Goal: Find specific page/section: Find specific page/section

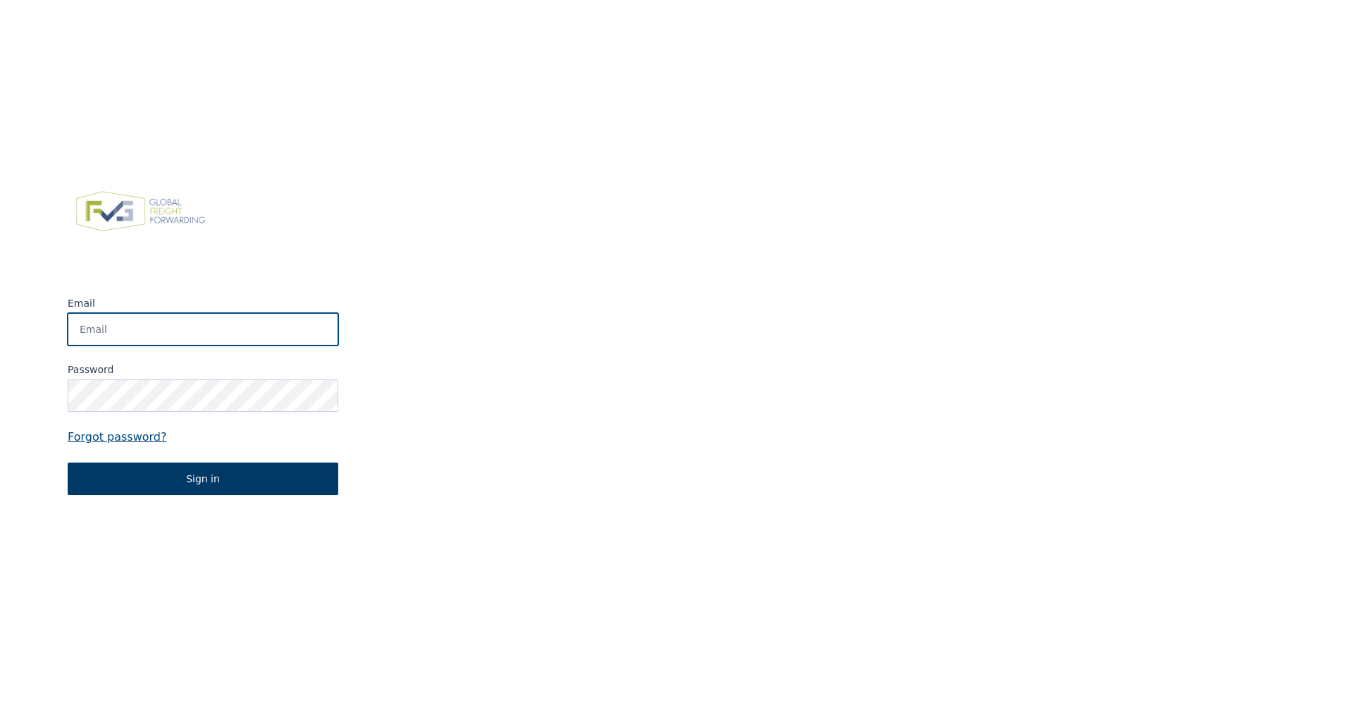
type input "[PERSON_NAME][EMAIL_ADDRESS][DOMAIN_NAME]"
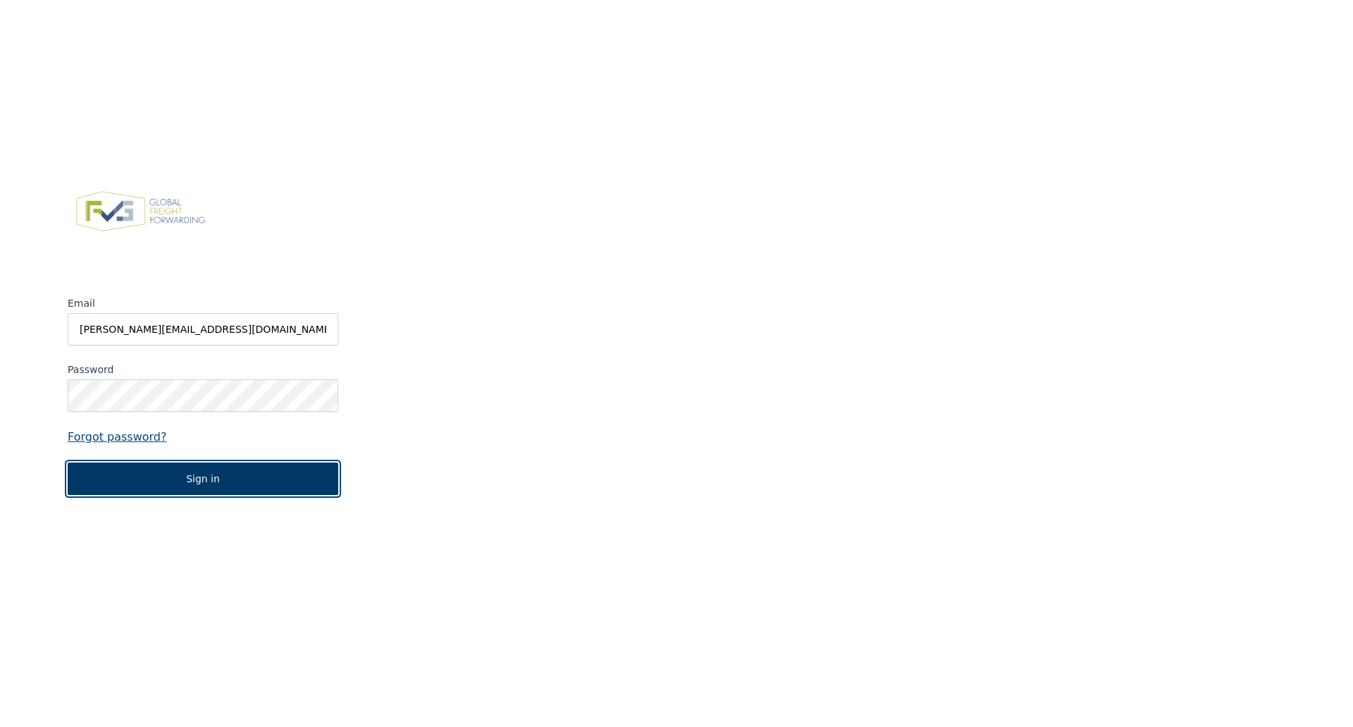
click at [215, 479] on button "Sign in" at bounding box center [203, 478] width 271 height 32
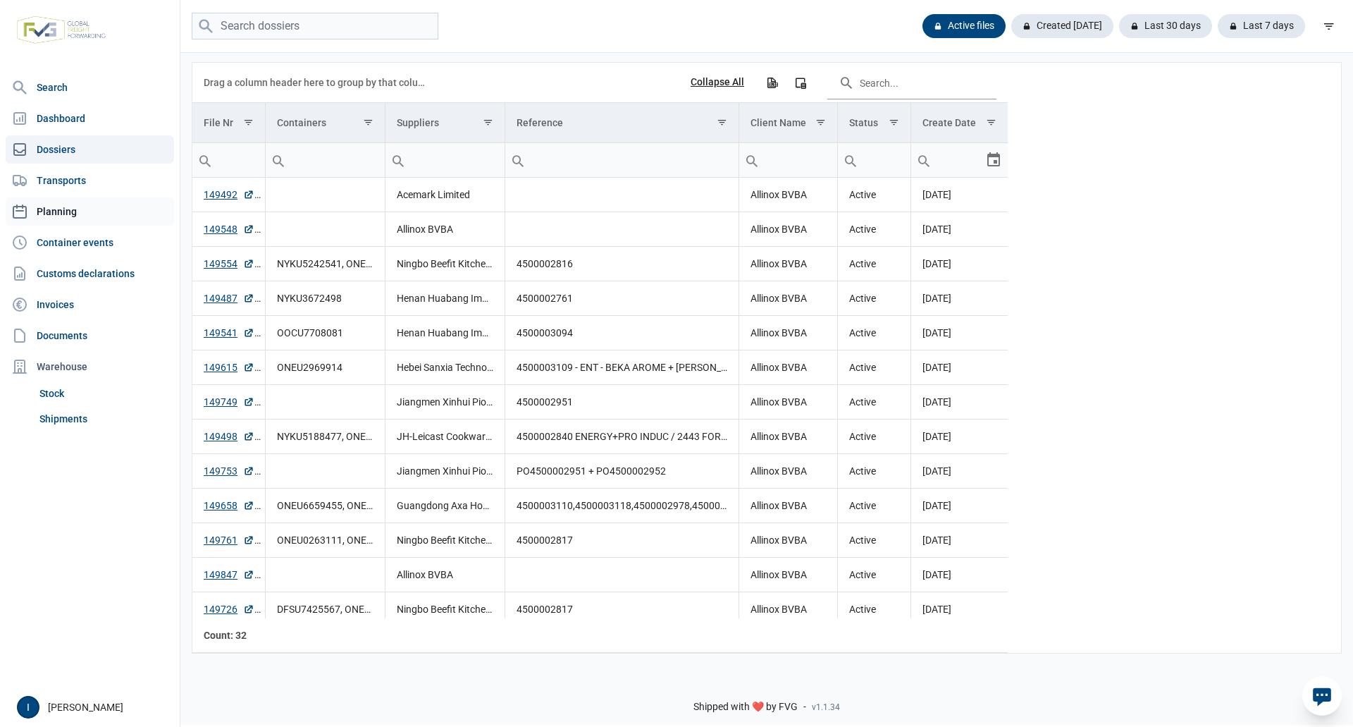
click at [70, 208] on link "Planning" at bounding box center [90, 211] width 168 height 28
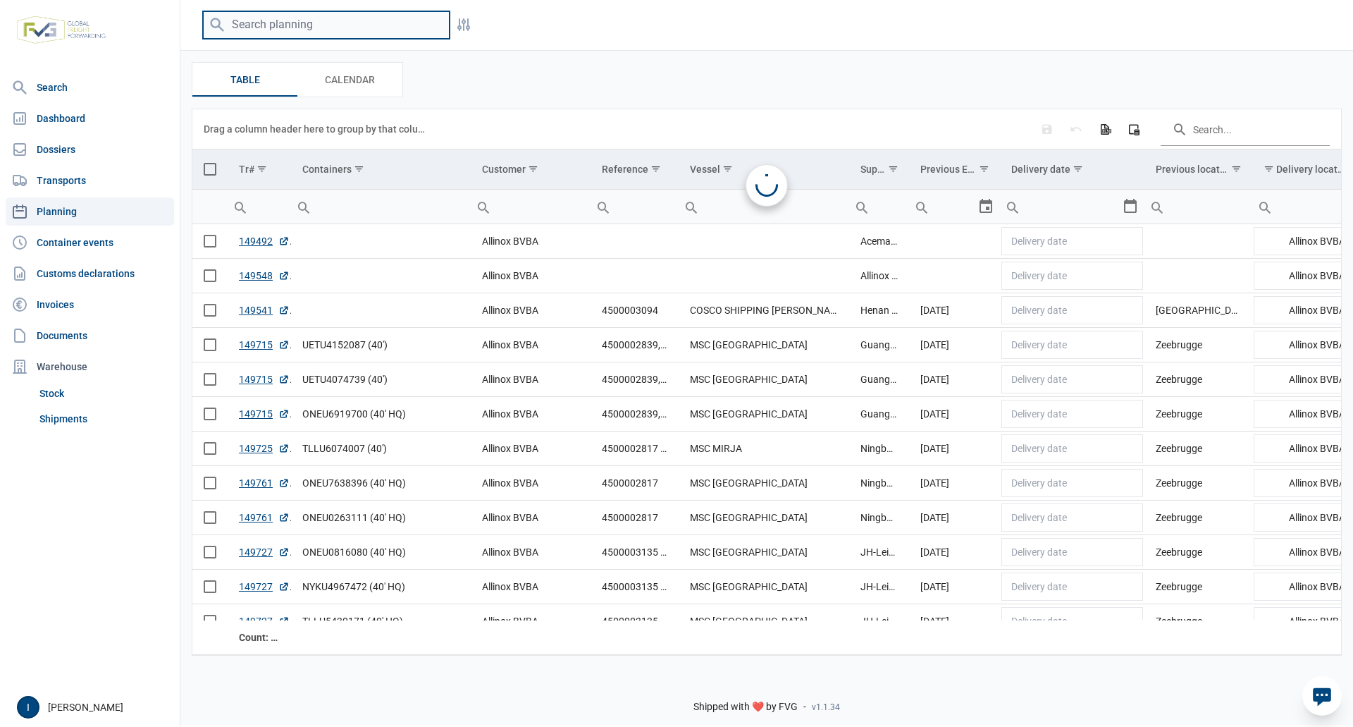
click at [319, 27] on input "search" at bounding box center [326, 24] width 247 height 27
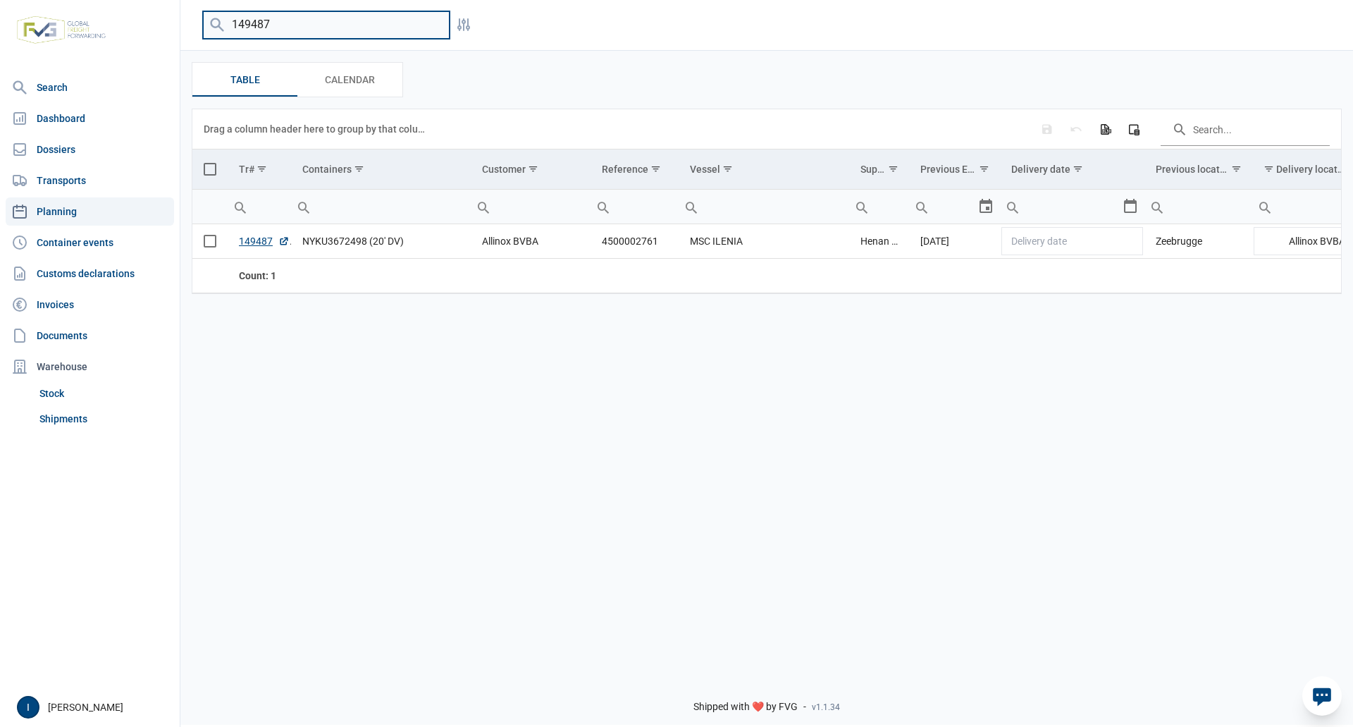
drag, startPoint x: 276, startPoint y: 17, endPoint x: 229, endPoint y: 20, distance: 47.4
click at [229, 20] on input "149487" at bounding box center [326, 24] width 247 height 27
drag, startPoint x: 291, startPoint y: 25, endPoint x: 223, endPoint y: 21, distance: 68.5
click at [223, 21] on div "149498" at bounding box center [326, 24] width 247 height 27
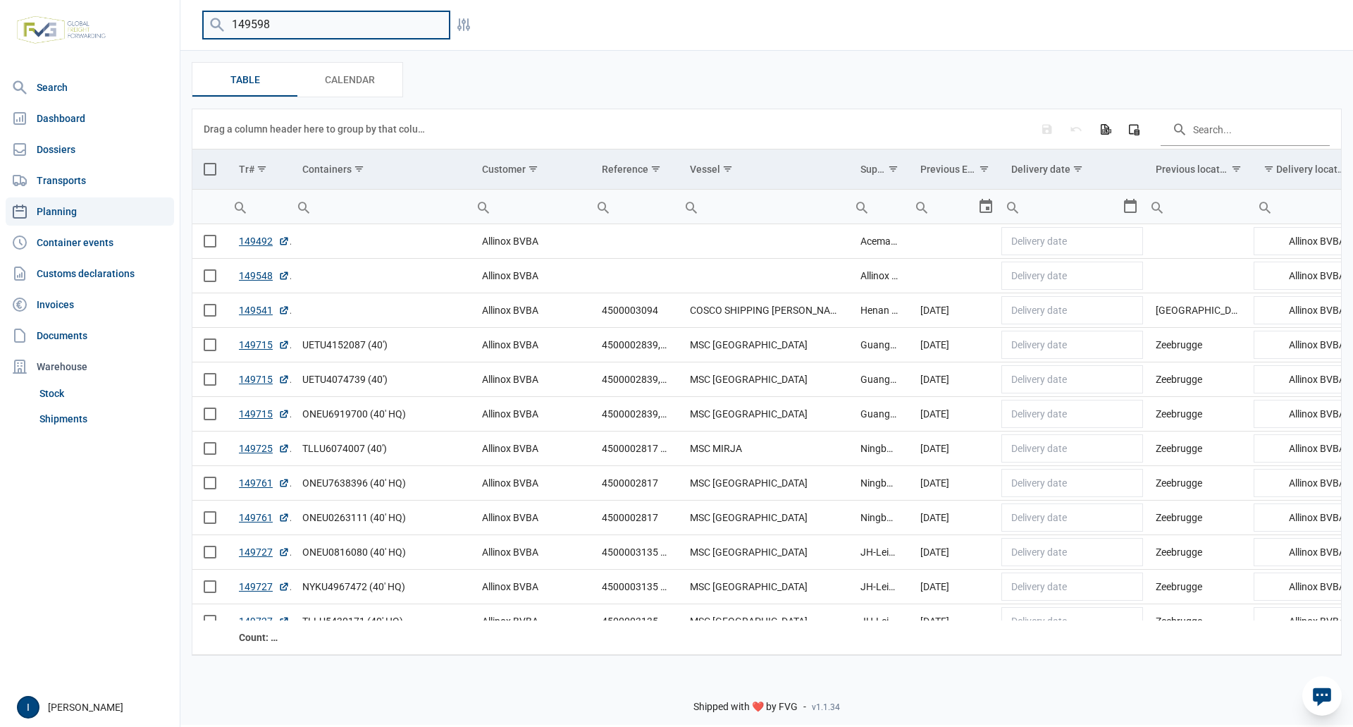
type input "149598"
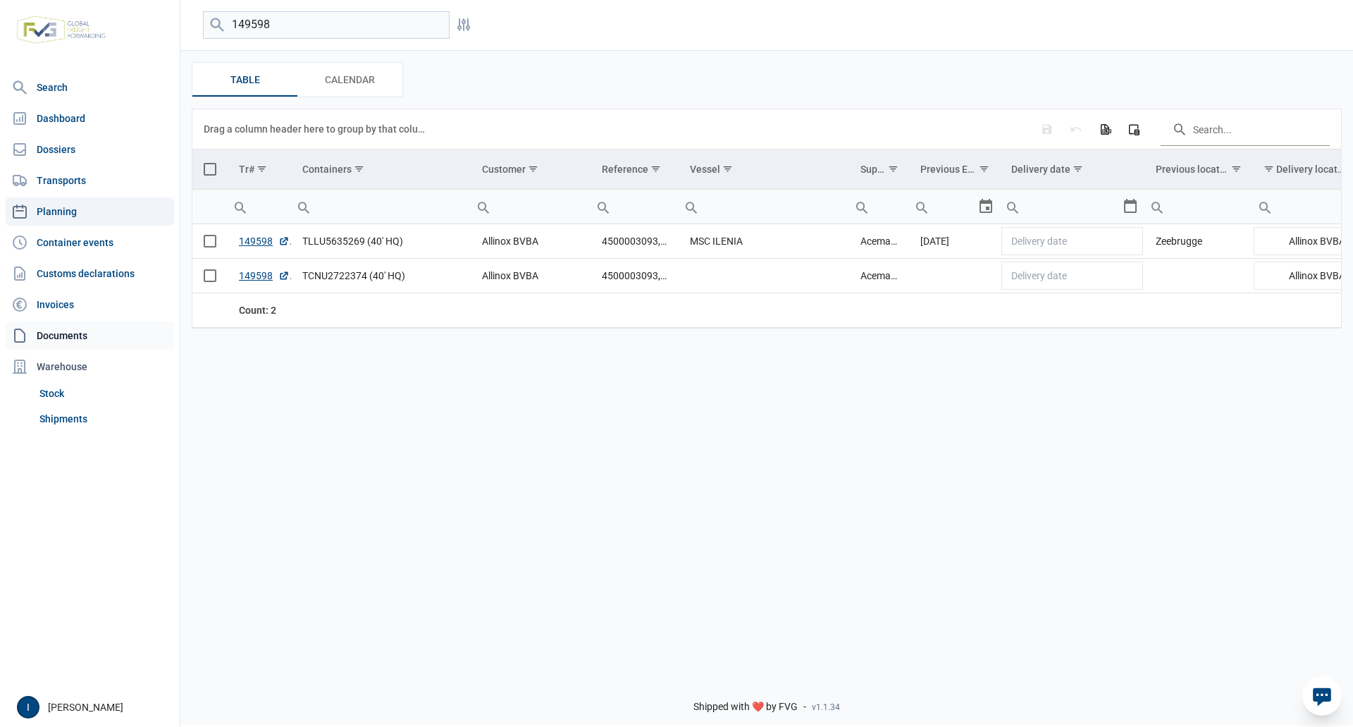
click at [65, 333] on link "Documents" at bounding box center [90, 335] width 168 height 28
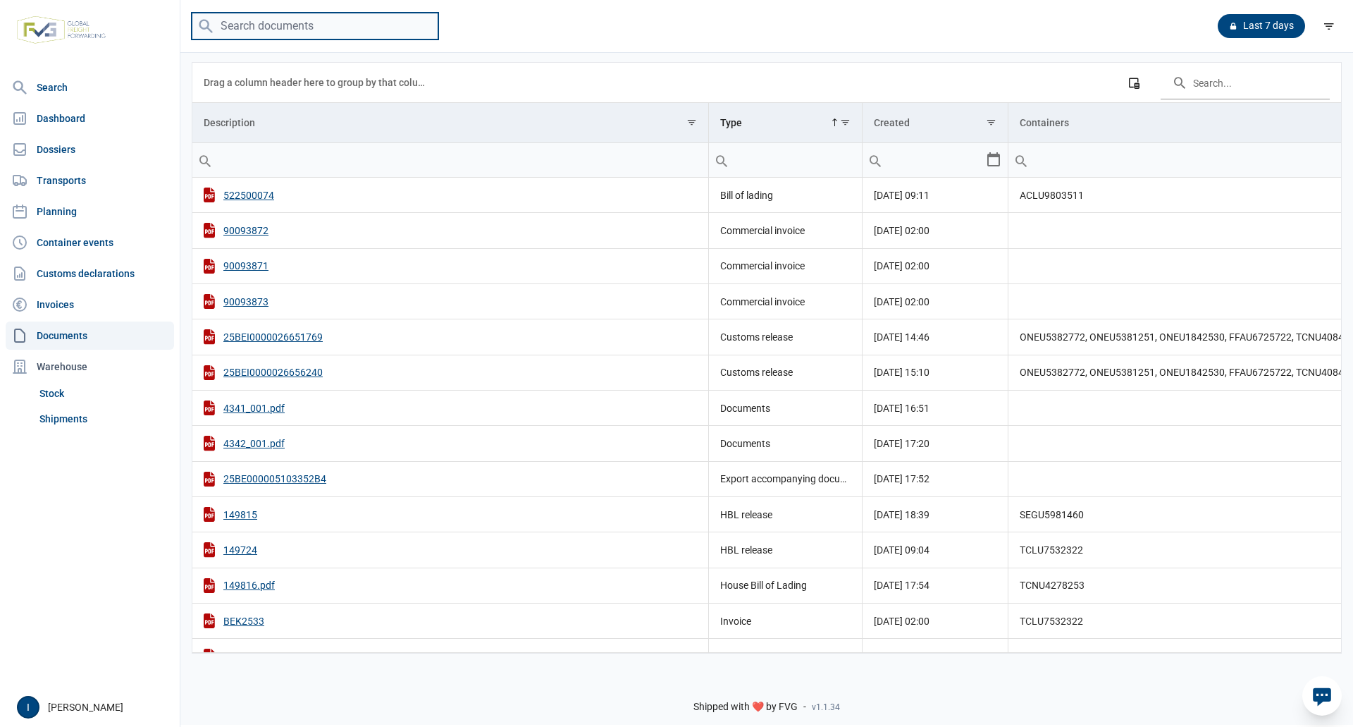
click at [248, 26] on input "search" at bounding box center [315, 26] width 247 height 27
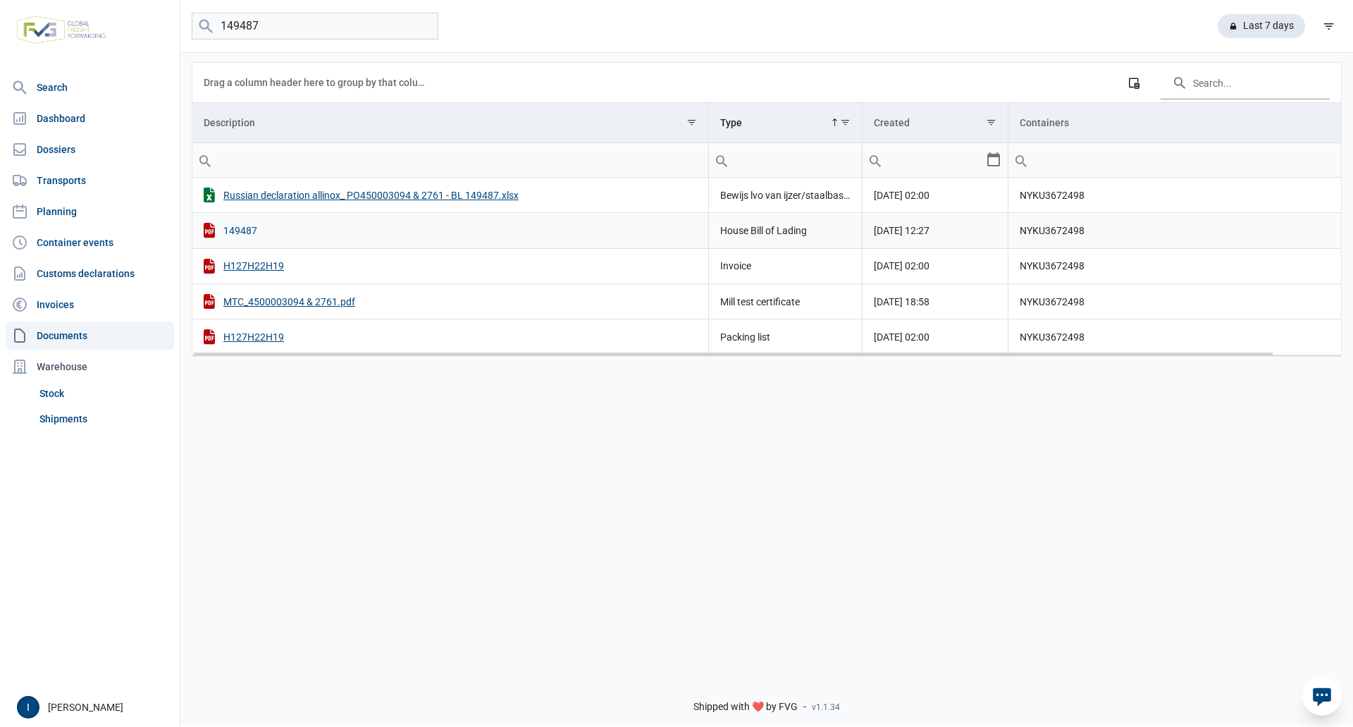
click at [249, 233] on div "149487" at bounding box center [450, 230] width 493 height 15
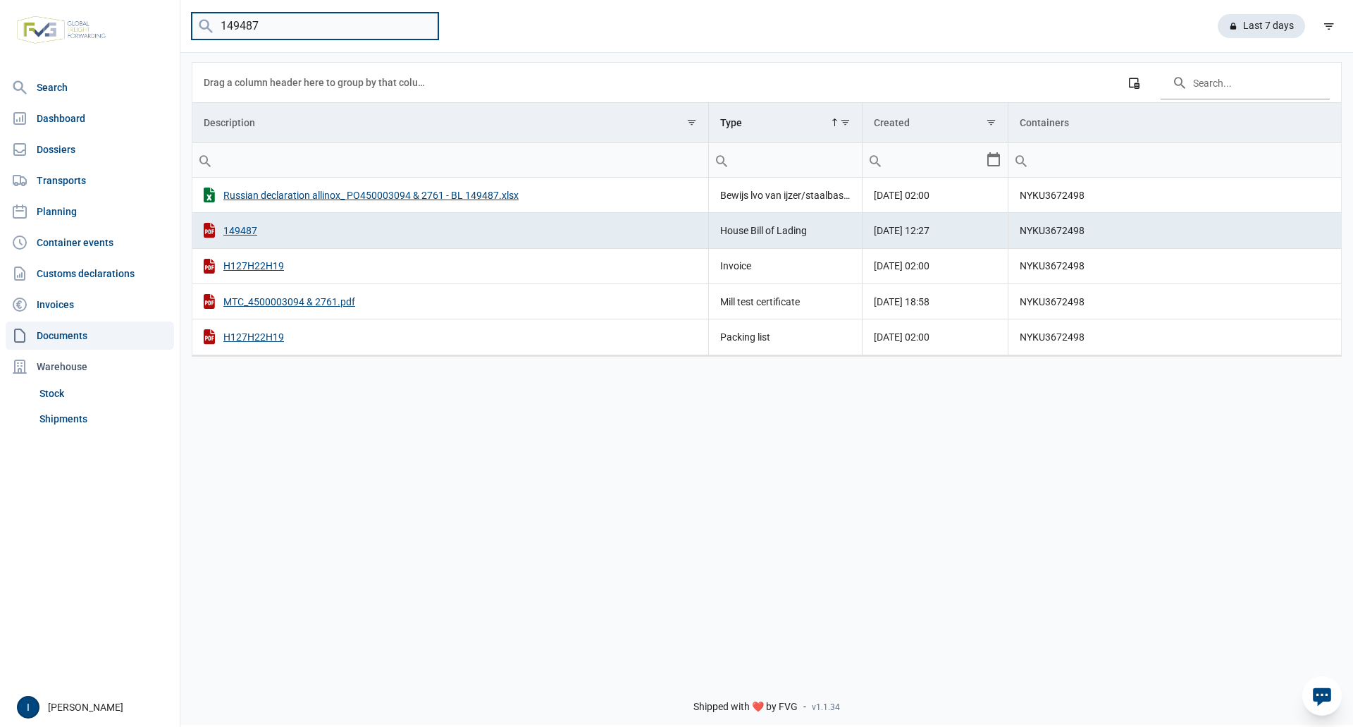
drag, startPoint x: 280, startPoint y: 27, endPoint x: 216, endPoint y: 27, distance: 63.4
click at [214, 28] on input "149487" at bounding box center [315, 26] width 247 height 27
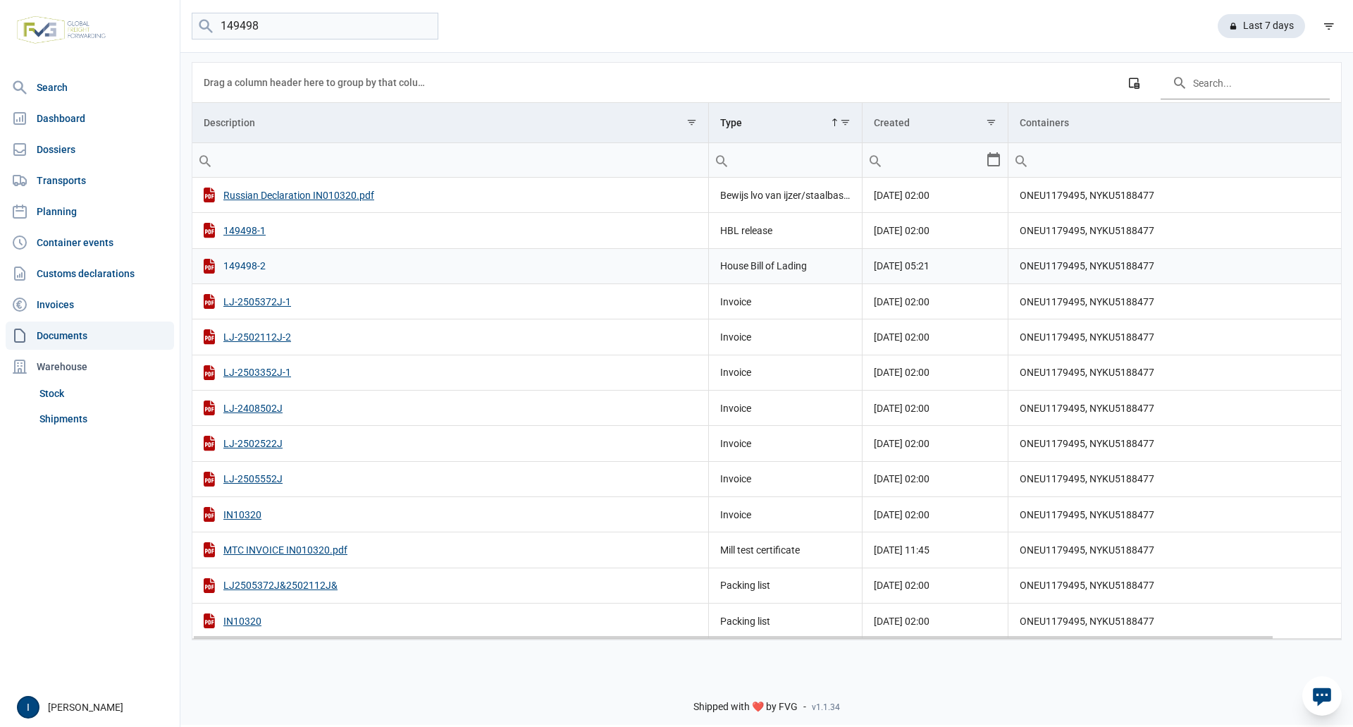
click at [248, 266] on div "149498-2" at bounding box center [450, 266] width 493 height 15
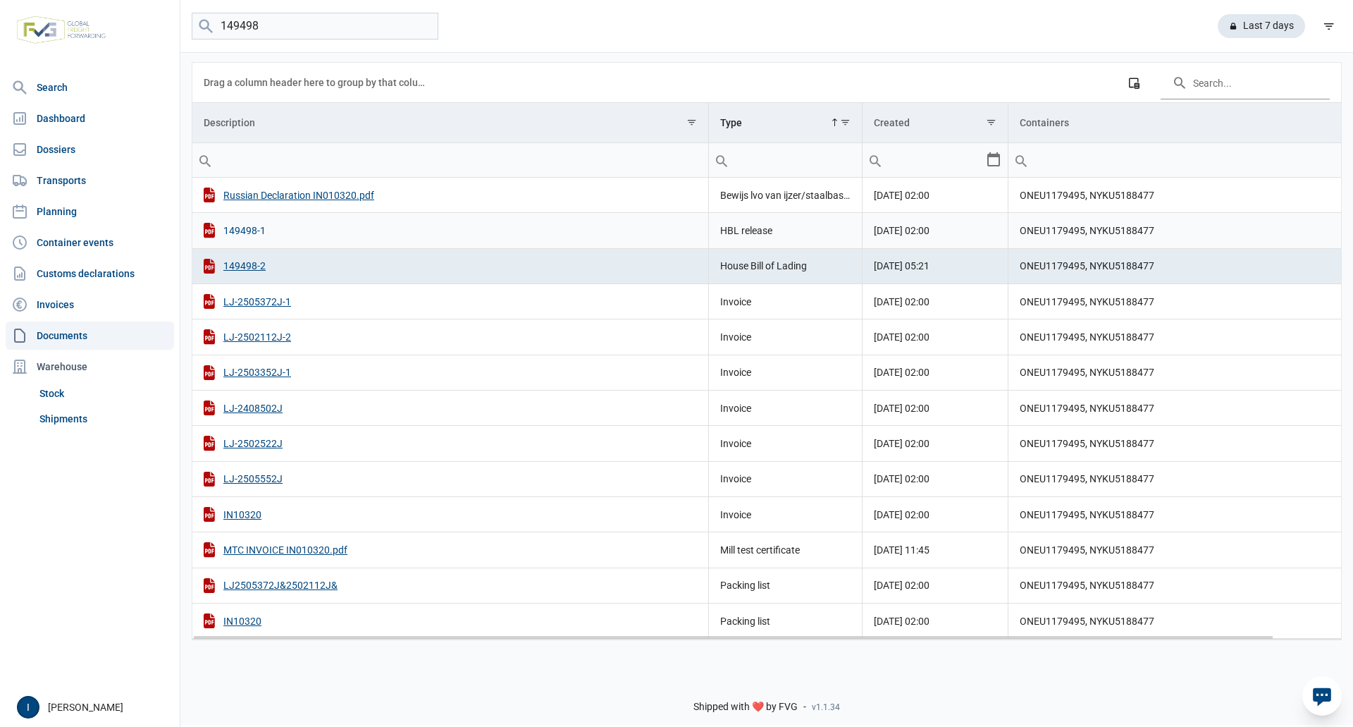
click at [254, 228] on div "149498-1" at bounding box center [450, 230] width 493 height 15
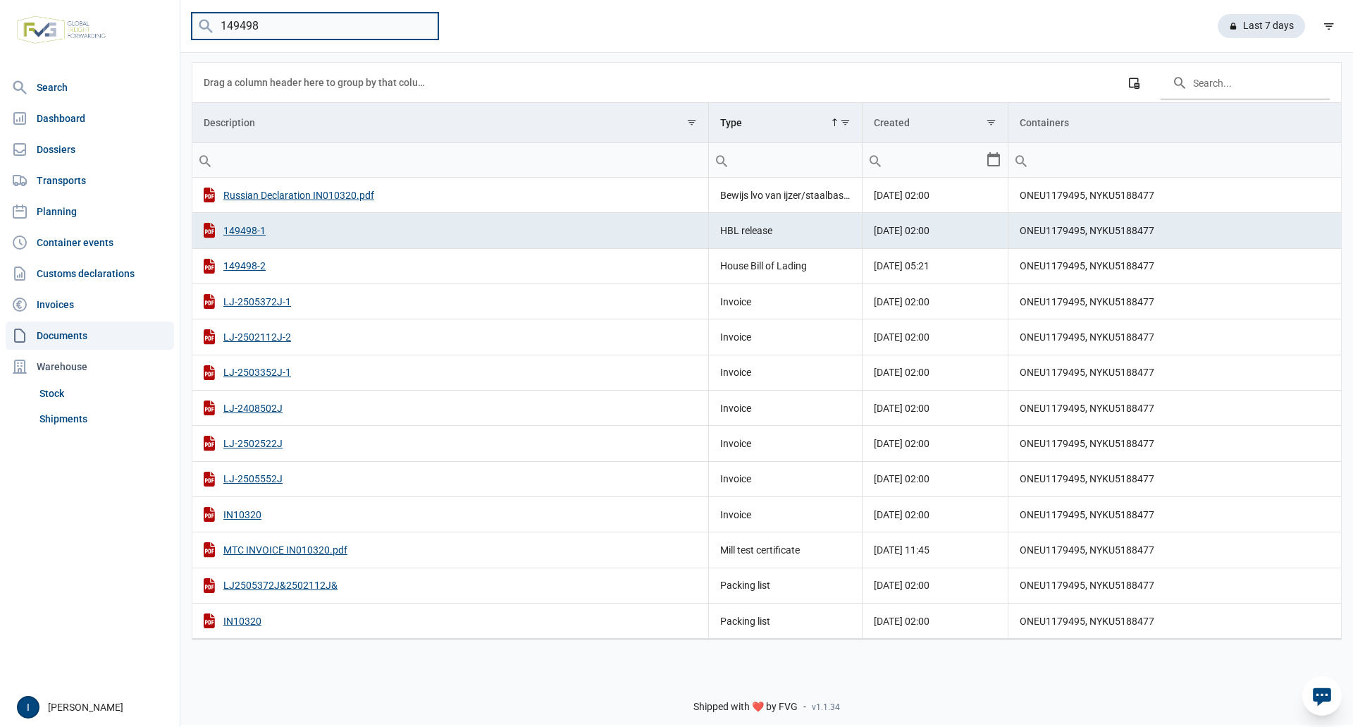
drag, startPoint x: 271, startPoint y: 25, endPoint x: 195, endPoint y: 23, distance: 76.9
click at [195, 23] on input "149498" at bounding box center [315, 26] width 247 height 27
type input "149598"
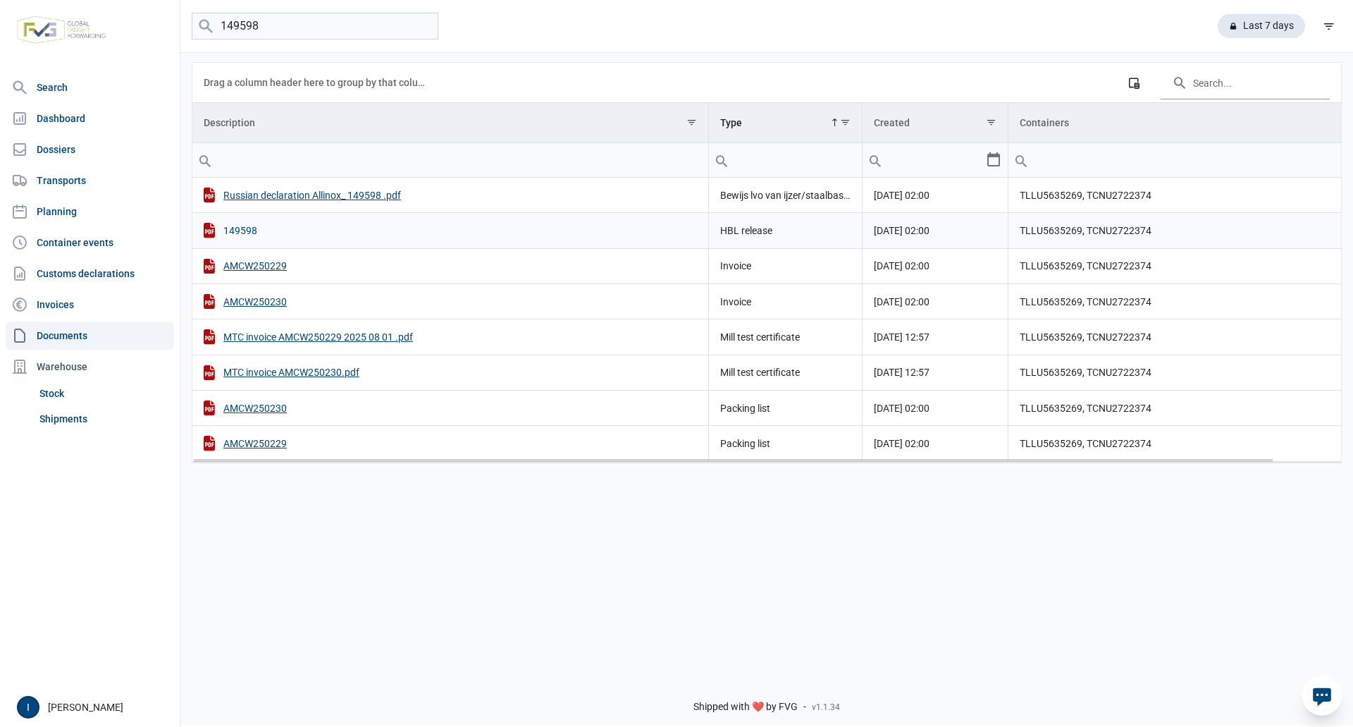
click at [249, 230] on div "149598" at bounding box center [450, 230] width 493 height 15
